Goal: Task Accomplishment & Management: Use online tool/utility

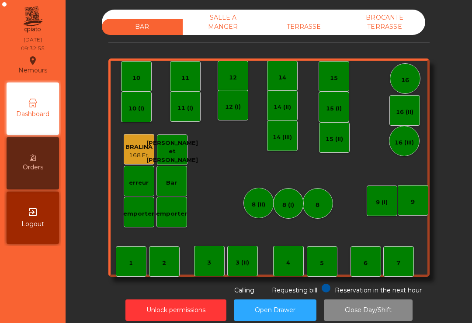
click at [297, 30] on div "TERRASSE" at bounding box center [303, 27] width 81 height 16
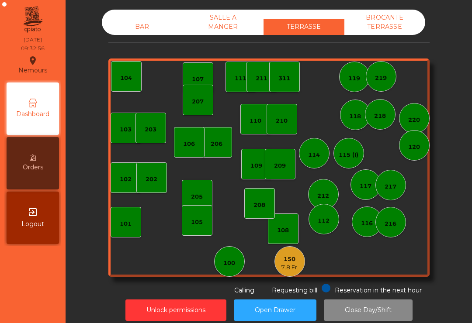
click at [127, 183] on div "102" at bounding box center [126, 179] width 12 height 9
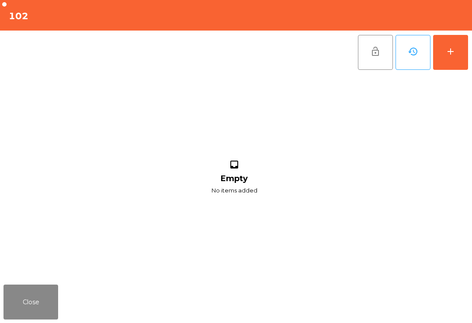
click at [448, 63] on button "add" at bounding box center [450, 52] width 35 height 35
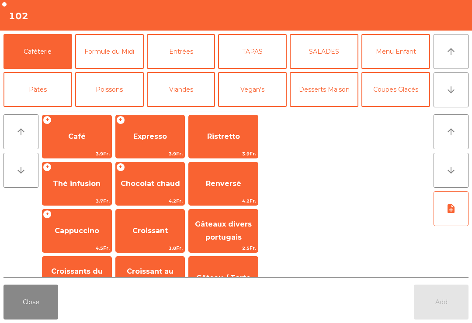
click at [90, 131] on span "Café" at bounding box center [76, 137] width 69 height 24
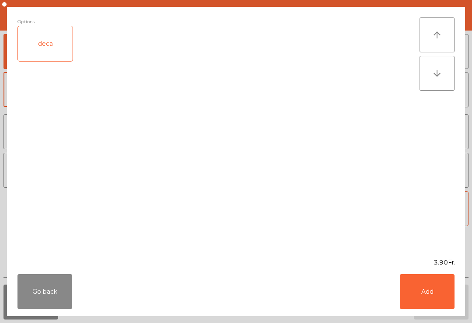
click at [429, 291] on button "Add" at bounding box center [427, 291] width 55 height 35
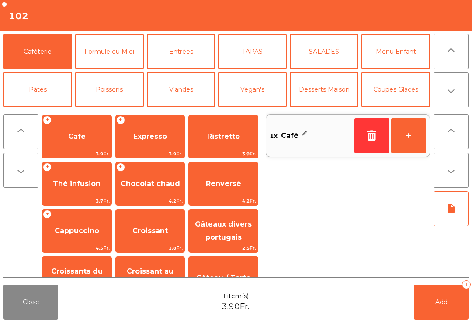
click at [438, 98] on button "arrow_downward" at bounding box center [450, 89] width 35 height 35
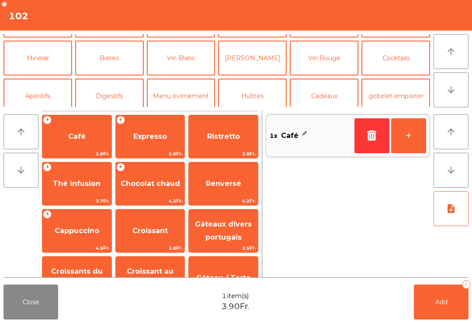
scroll to position [76, 0]
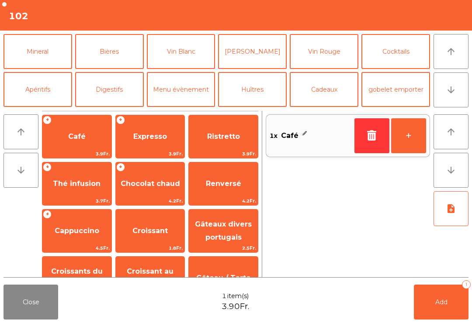
click at [45, 51] on button "Mineral" at bounding box center [37, 51] width 69 height 35
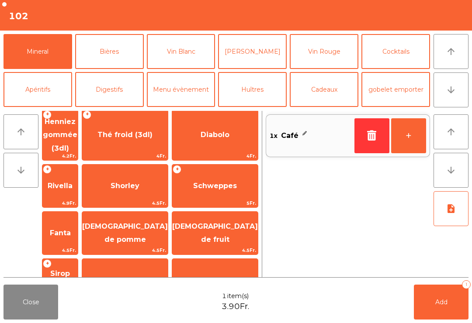
scroll to position [180, 0]
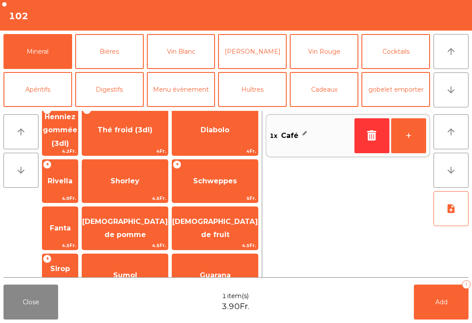
click at [229, 217] on span "[DEMOGRAPHIC_DATA] de fruit" at bounding box center [215, 227] width 86 height 21
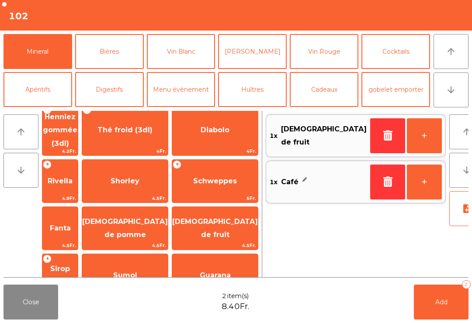
click at [456, 300] on button "Add 2" at bounding box center [441, 302] width 55 height 35
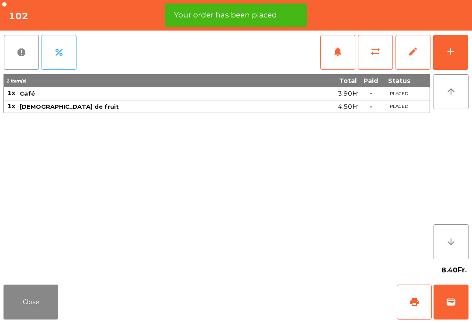
click at [409, 300] on span "print" at bounding box center [414, 302] width 10 height 10
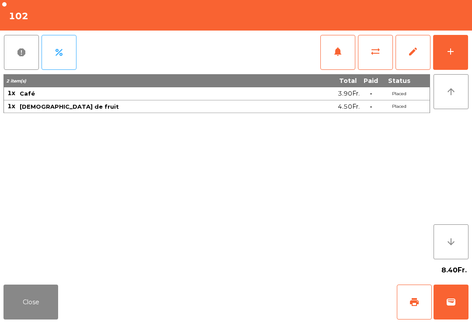
click at [24, 300] on button "Close" at bounding box center [30, 302] width 55 height 35
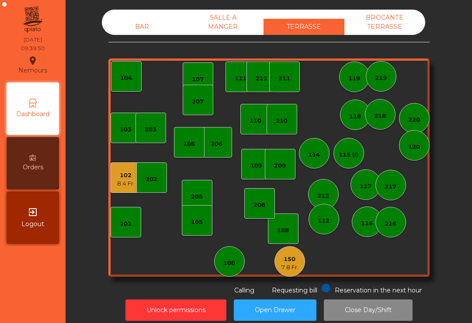
click at [142, 27] on div "BAR" at bounding box center [142, 27] width 81 height 16
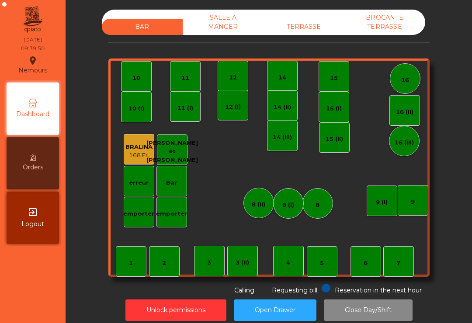
click at [245, 268] on div "3 (II)" at bounding box center [242, 261] width 31 height 31
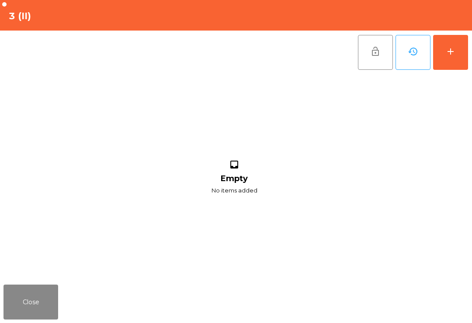
click at [449, 48] on div "add" at bounding box center [450, 51] width 10 height 10
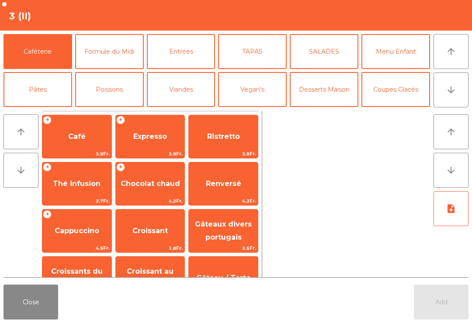
click at [35, 304] on button "Close" at bounding box center [30, 302] width 55 height 35
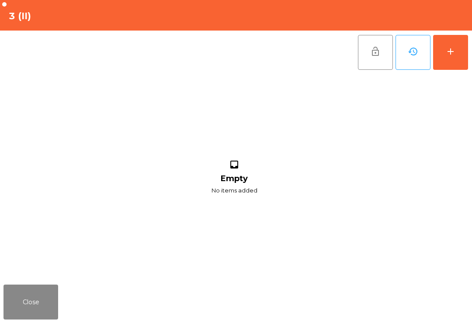
click at [32, 306] on button "Close" at bounding box center [30, 302] width 55 height 35
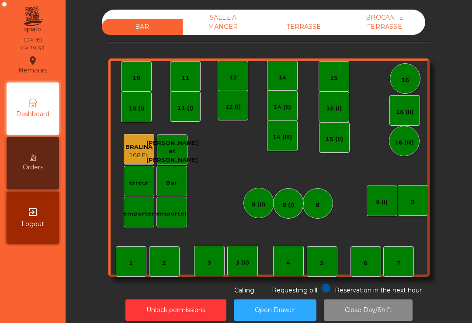
click at [328, 265] on div "5" at bounding box center [322, 261] width 31 height 31
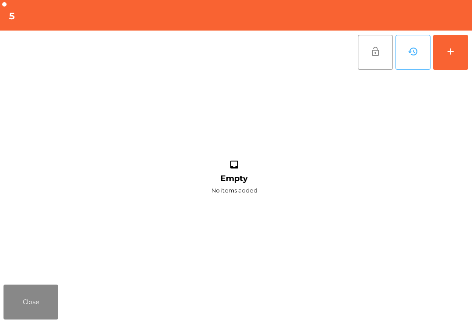
click at [466, 58] on button "add" at bounding box center [450, 52] width 35 height 35
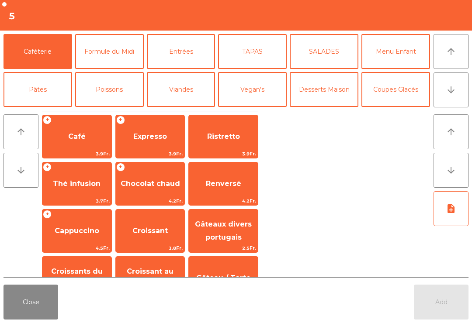
click at [138, 130] on span "Expresso" at bounding box center [150, 137] width 69 height 24
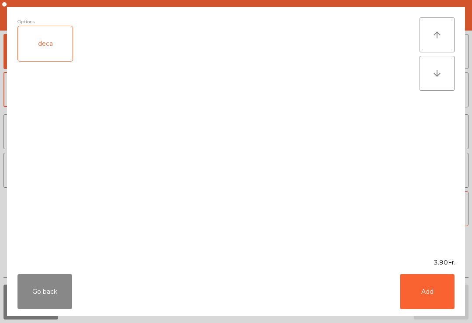
click at [448, 290] on button "Add" at bounding box center [427, 291] width 55 height 35
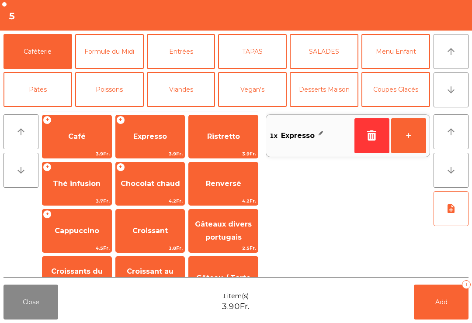
click at [442, 305] on span "Add" at bounding box center [441, 302] width 12 height 8
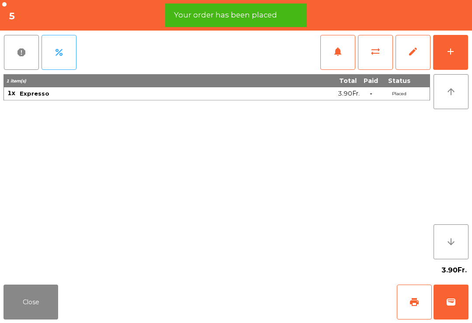
click at [409, 303] on span "print" at bounding box center [414, 302] width 10 height 10
